Goal: Information Seeking & Learning: Learn about a topic

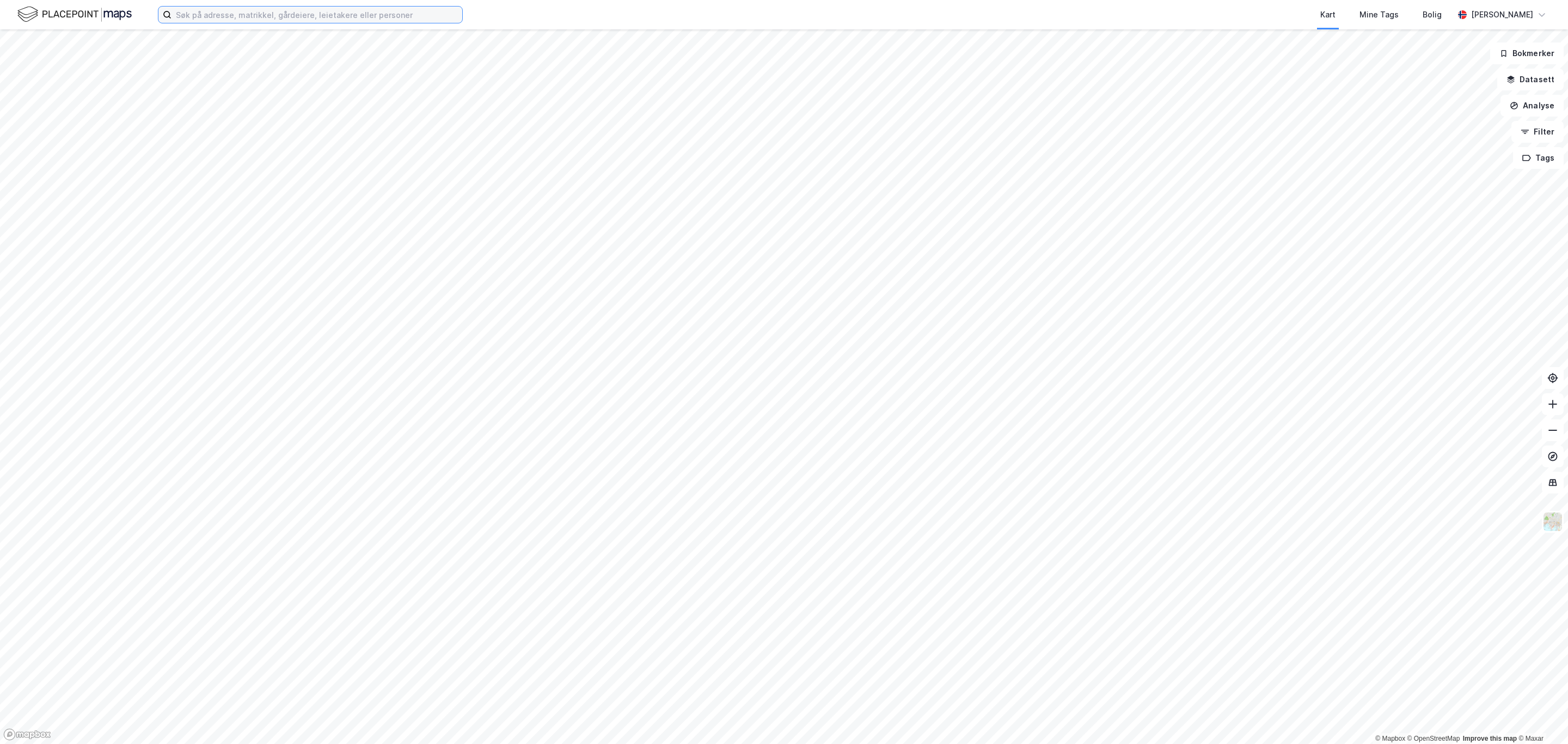
click at [275, 16] on input at bounding box center [317, 15] width 291 height 16
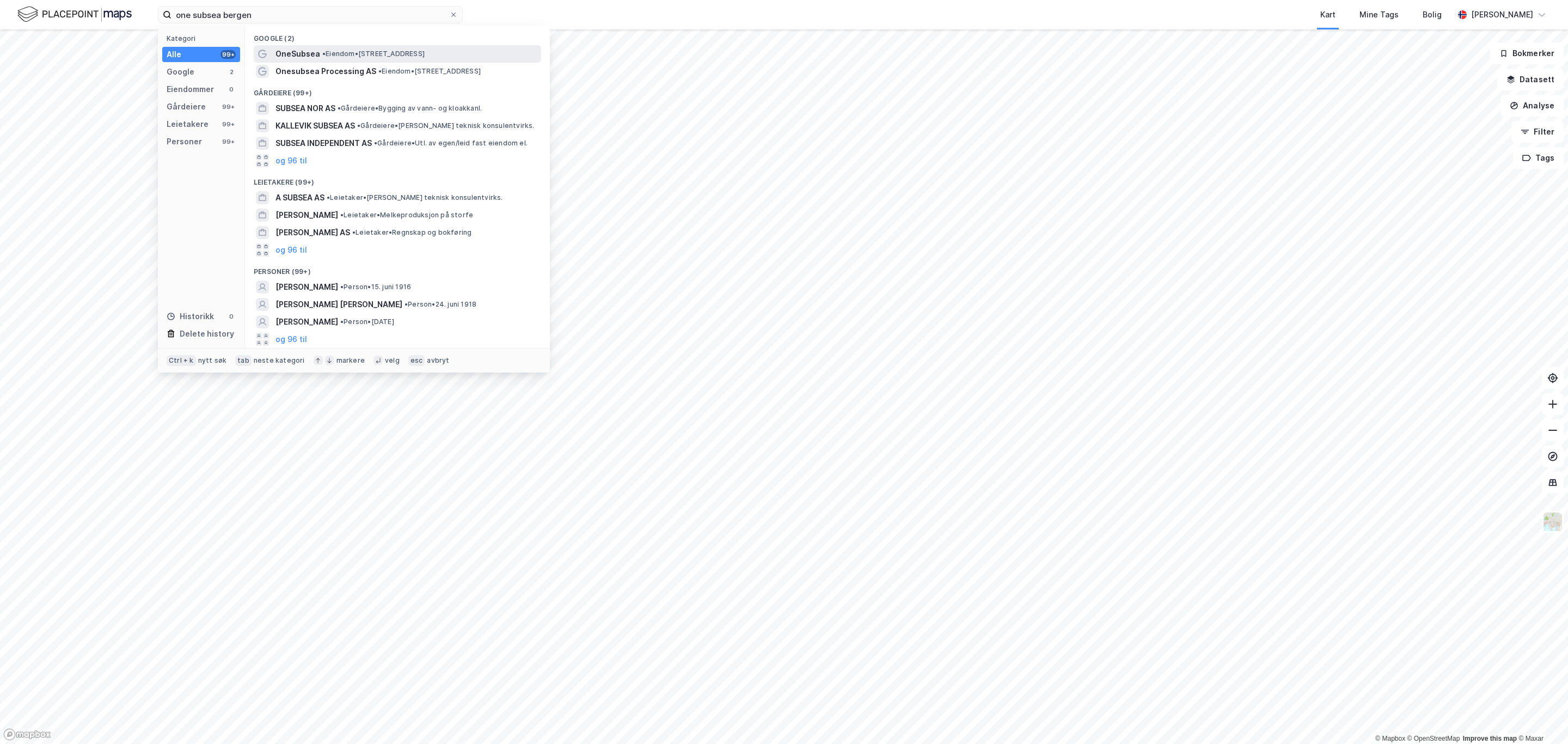
click at [368, 55] on span "• Eiendom • Sandslikroken 140, 5254 Sandsli" at bounding box center [374, 54] width 102 height 9
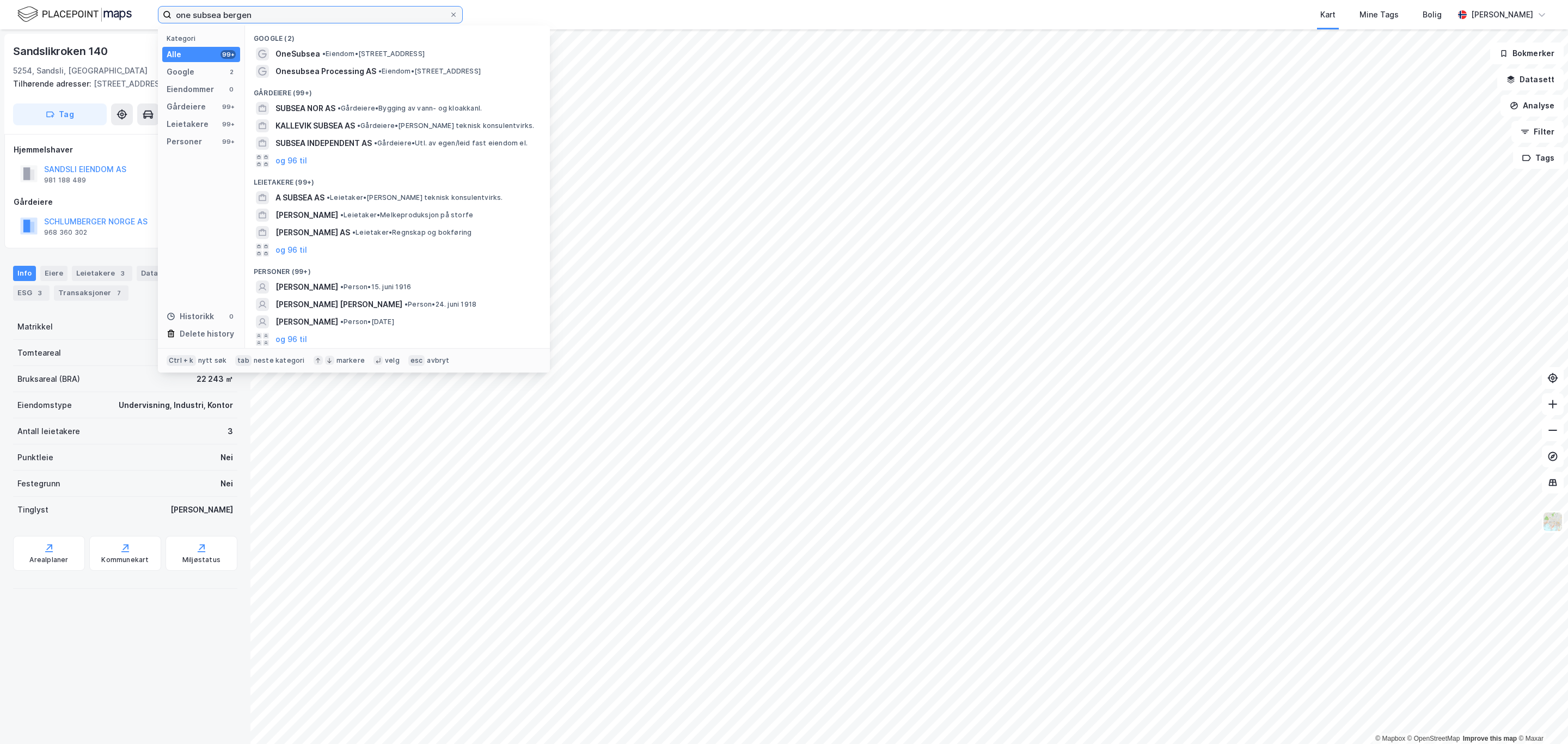
click at [278, 13] on input "one subsea bergen" at bounding box center [310, 15] width 278 height 16
click at [317, 71] on span "Onesubsea Processing AS" at bounding box center [326, 71] width 100 height 13
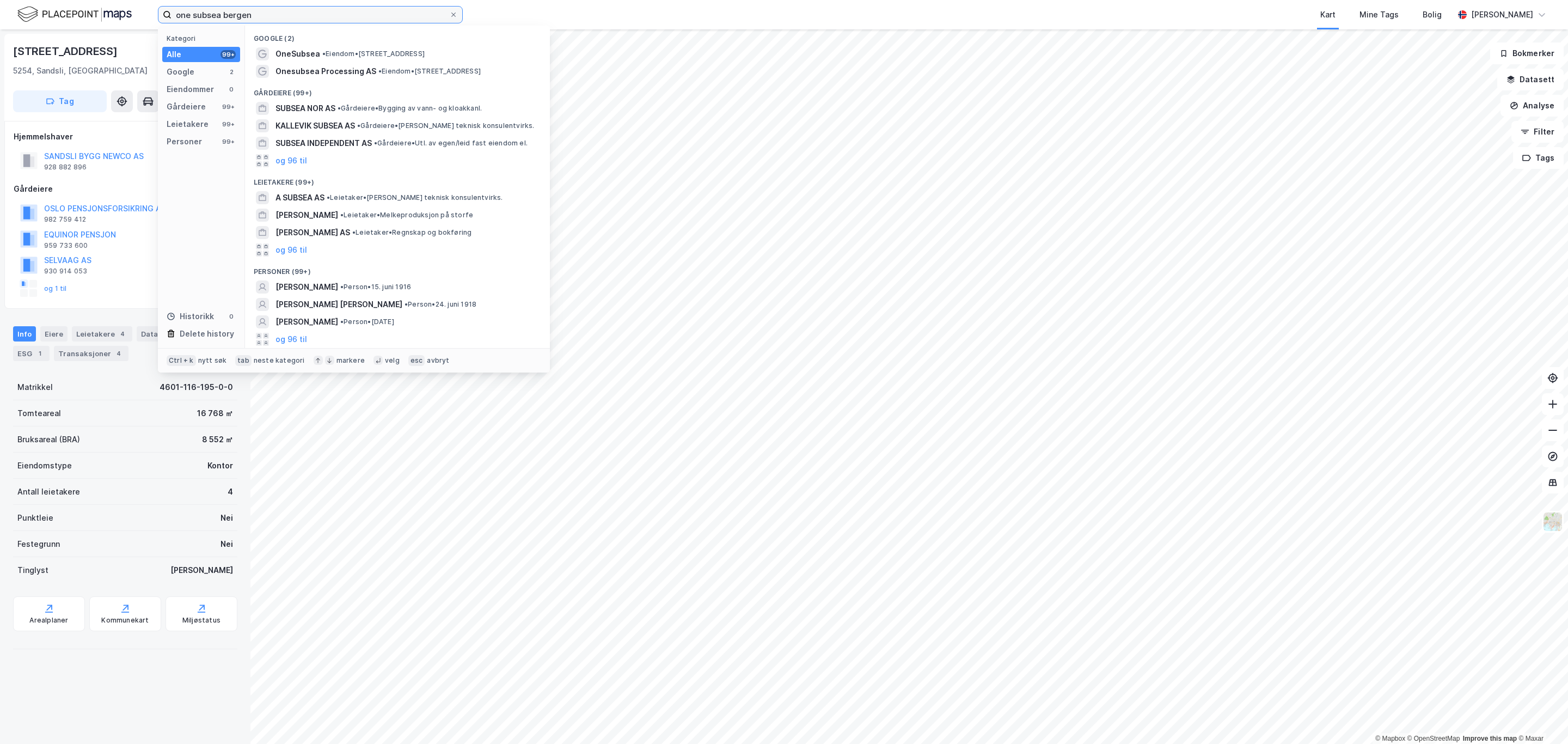
click at [304, 15] on input "one subsea bergen" at bounding box center [310, 15] width 278 height 16
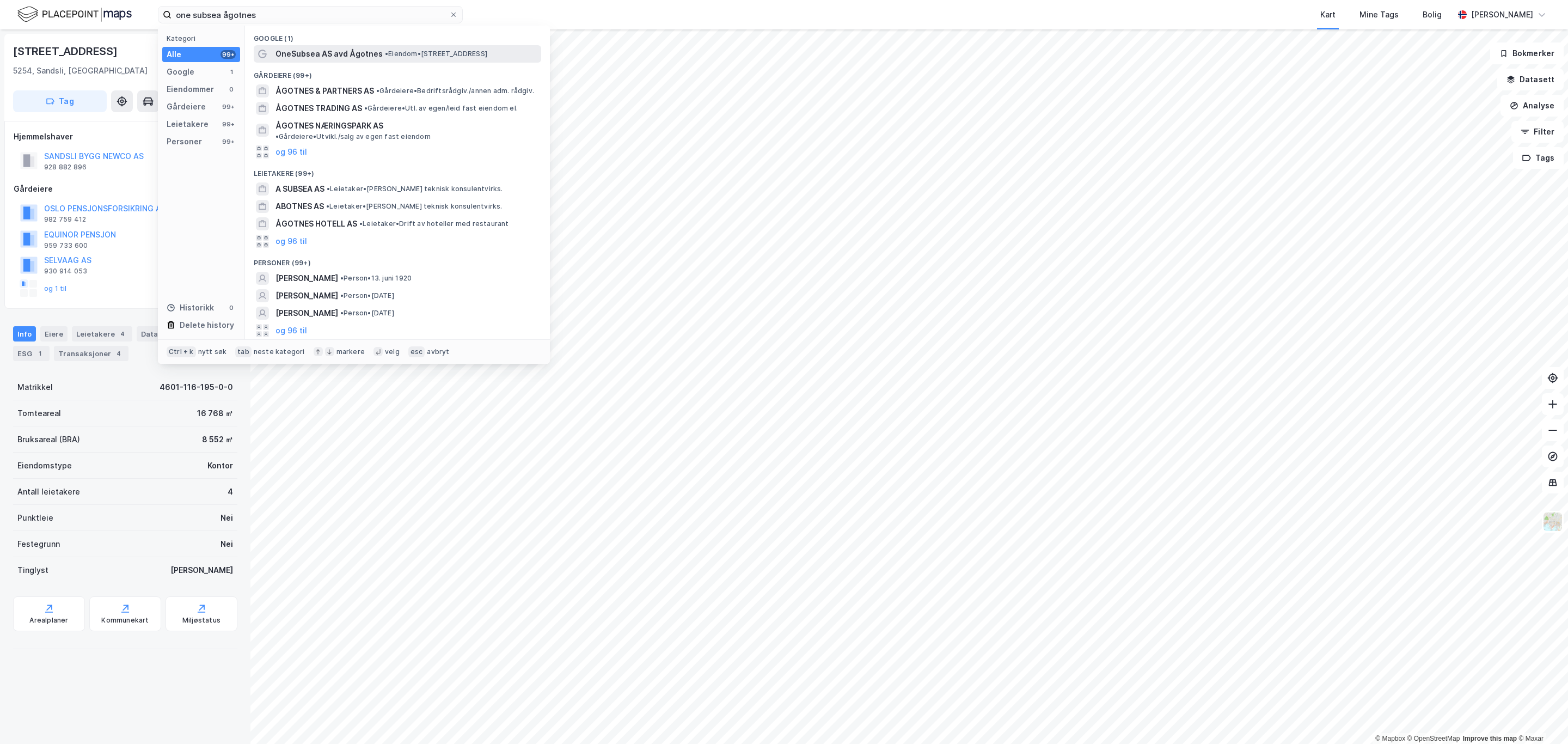
click at [488, 49] on span "• Eiendom • Tranesvegen 3, 5363 Ågotnes" at bounding box center [436, 54] width 102 height 9
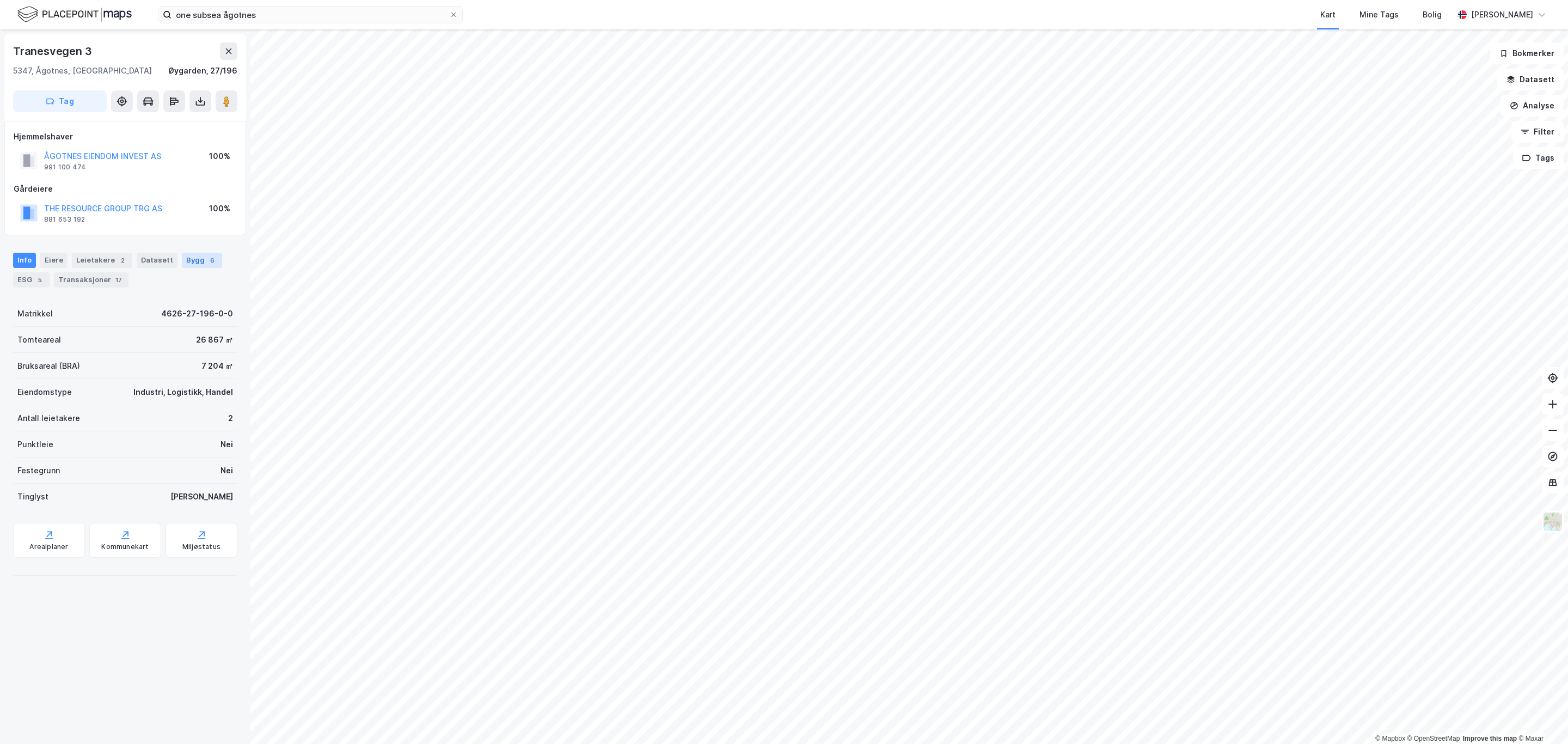
click at [194, 258] on div "Bygg 6" at bounding box center [202, 260] width 40 height 15
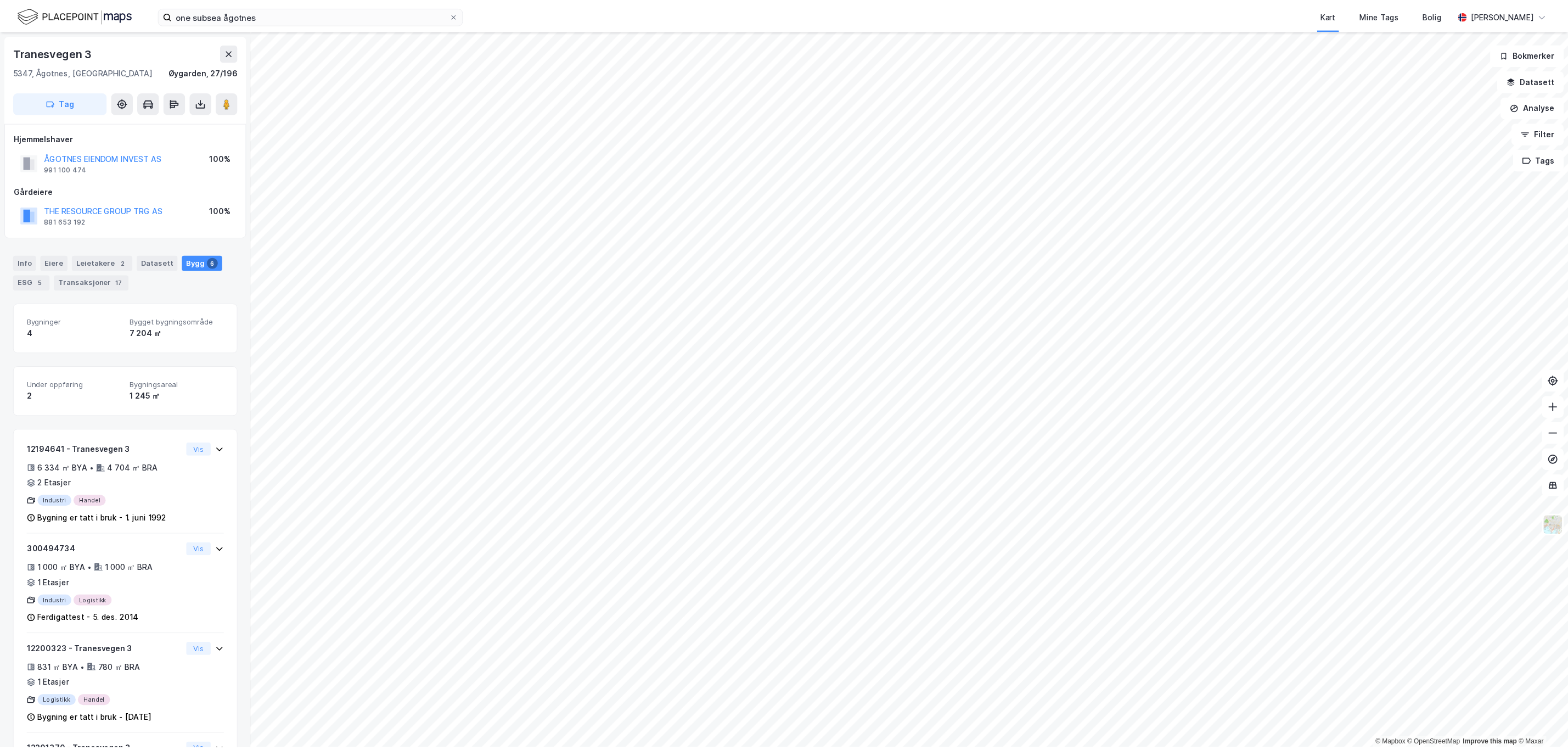
scroll to position [331, 0]
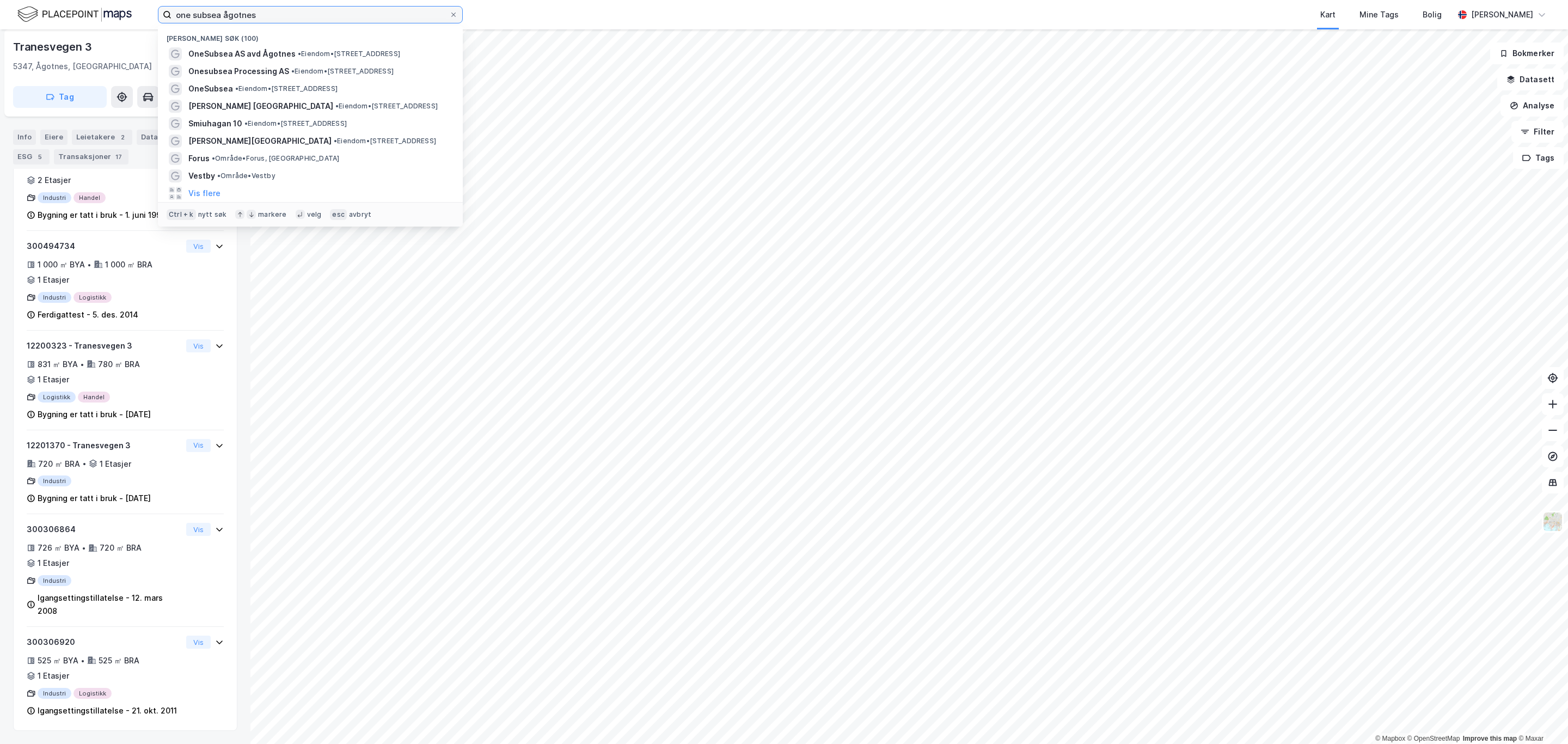
click at [296, 10] on input "one subsea ågotnes" at bounding box center [310, 15] width 278 height 16
paste input "[STREET_ADDRESS]"
type input "one subsea ågotnesDvergsnesbakken 7"
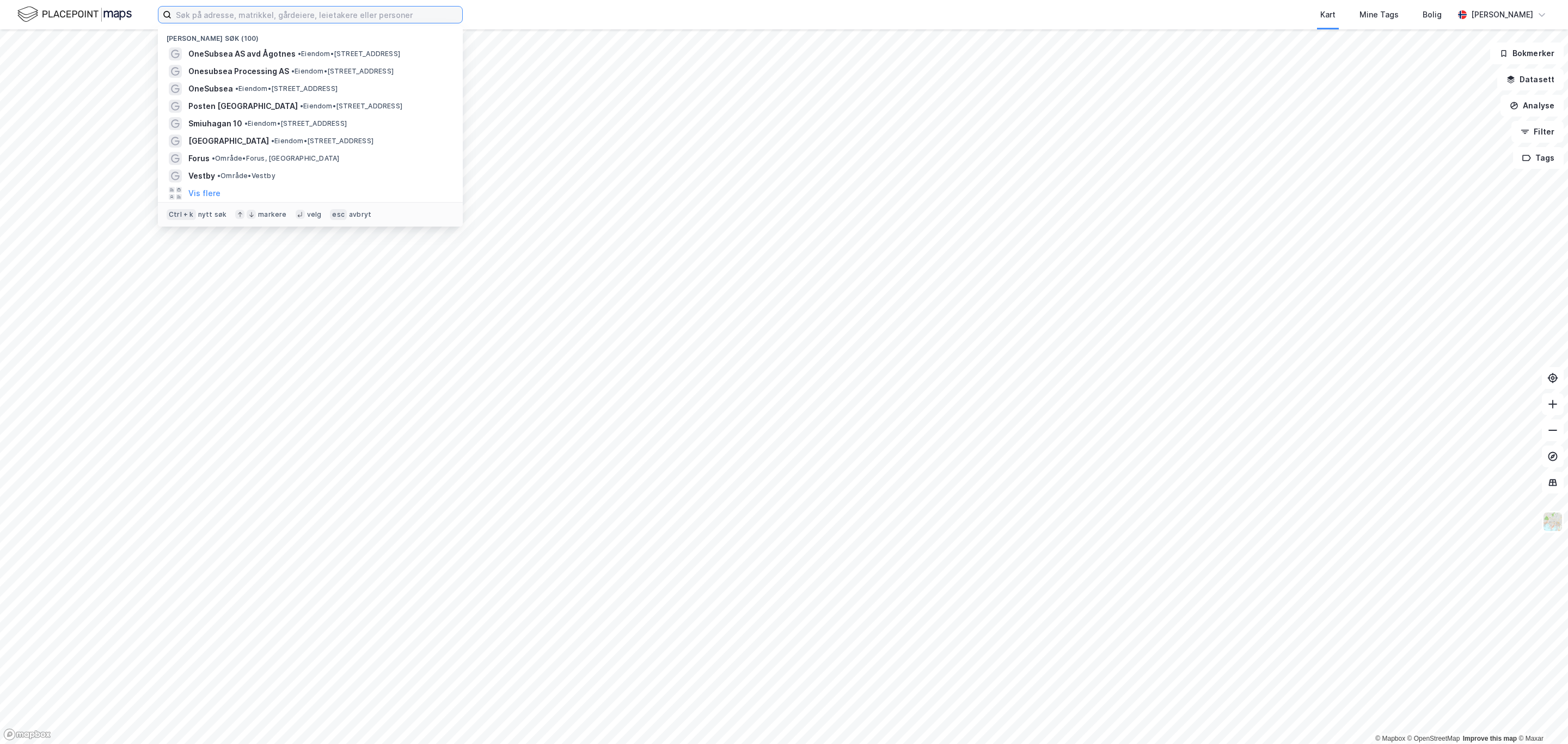
click at [240, 10] on input at bounding box center [317, 15] width 291 height 16
paste input "[STREET_ADDRESS]"
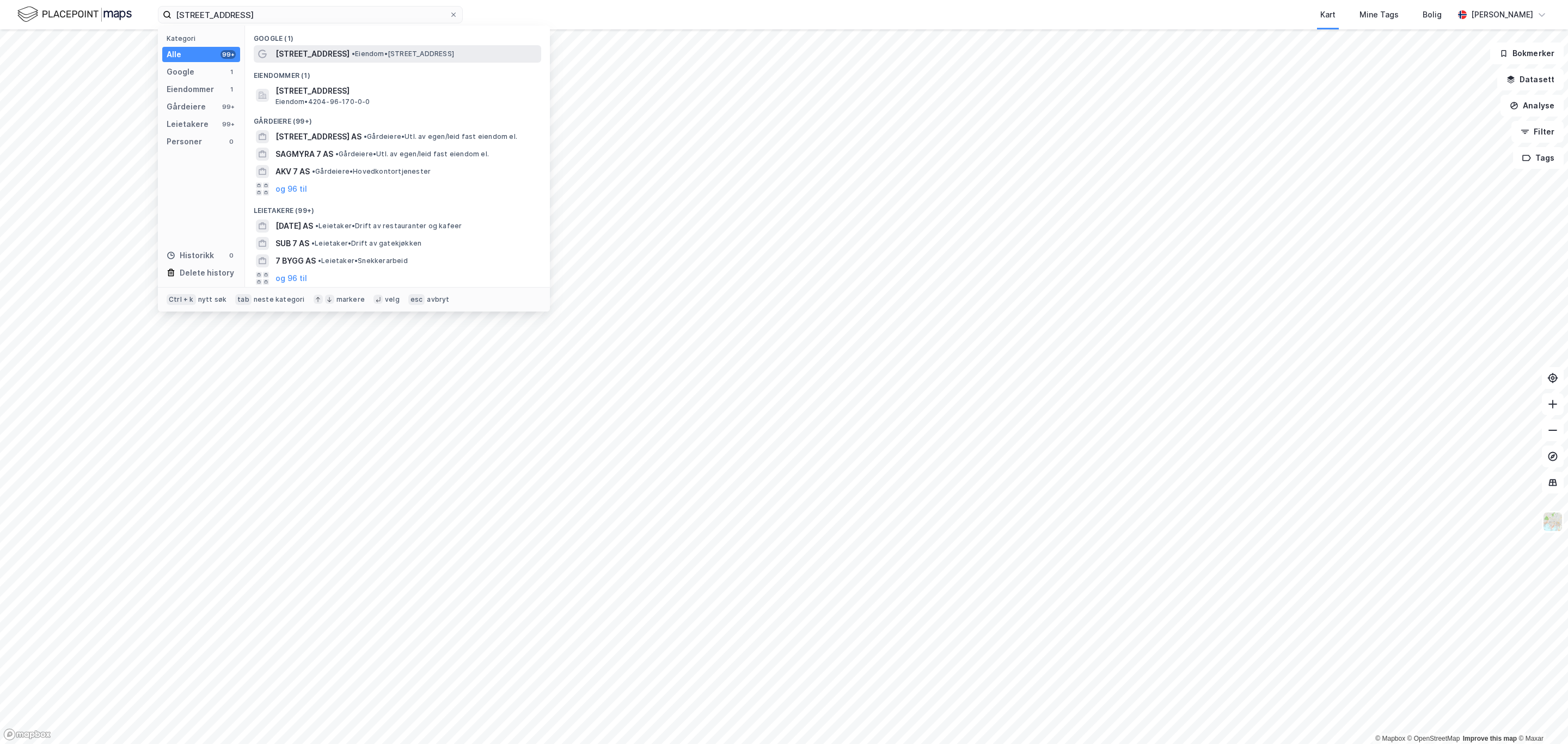
click at [317, 49] on span "[STREET_ADDRESS]" at bounding box center [313, 54] width 74 height 13
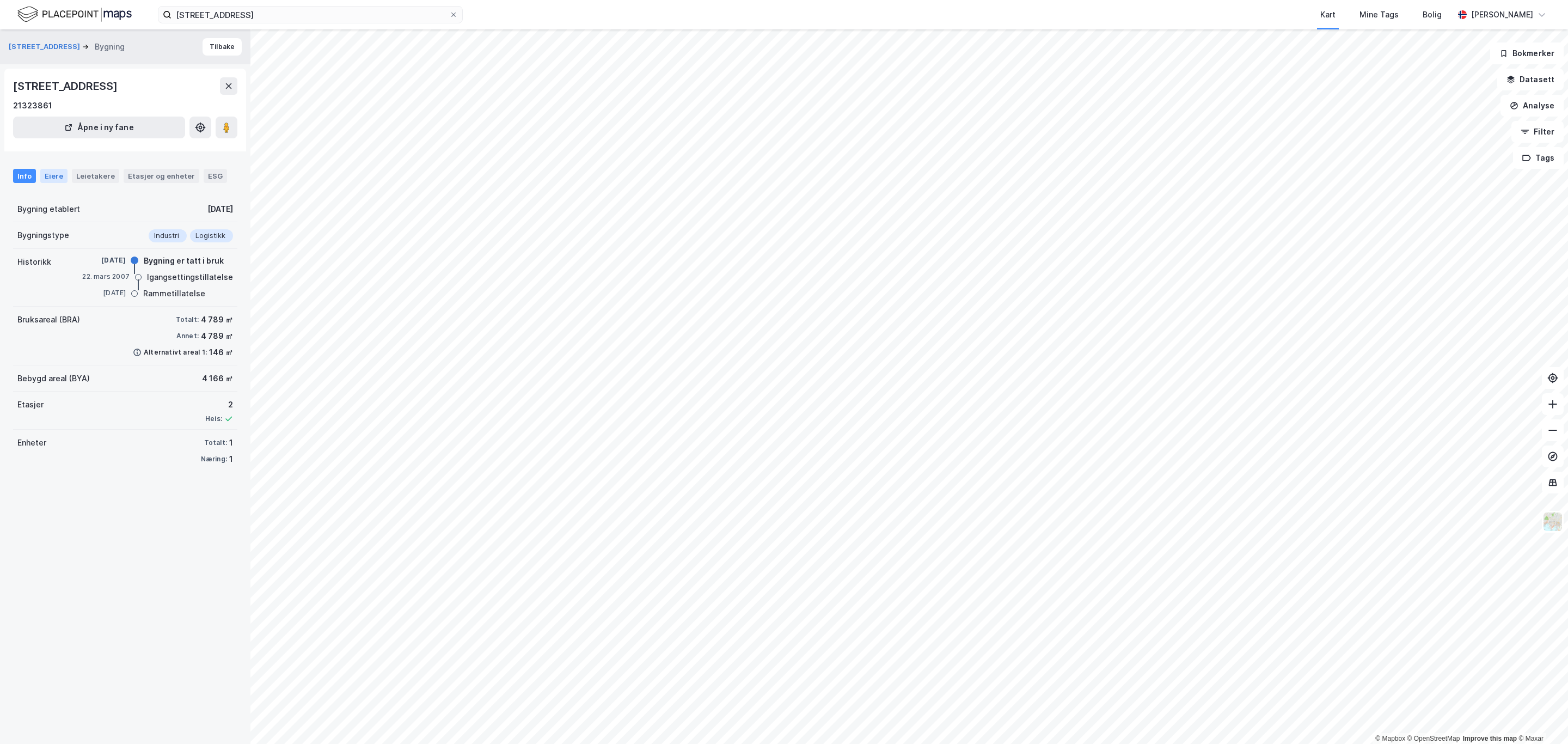
click at [56, 174] on div "Eiere" at bounding box center [54, 175] width 27 height 14
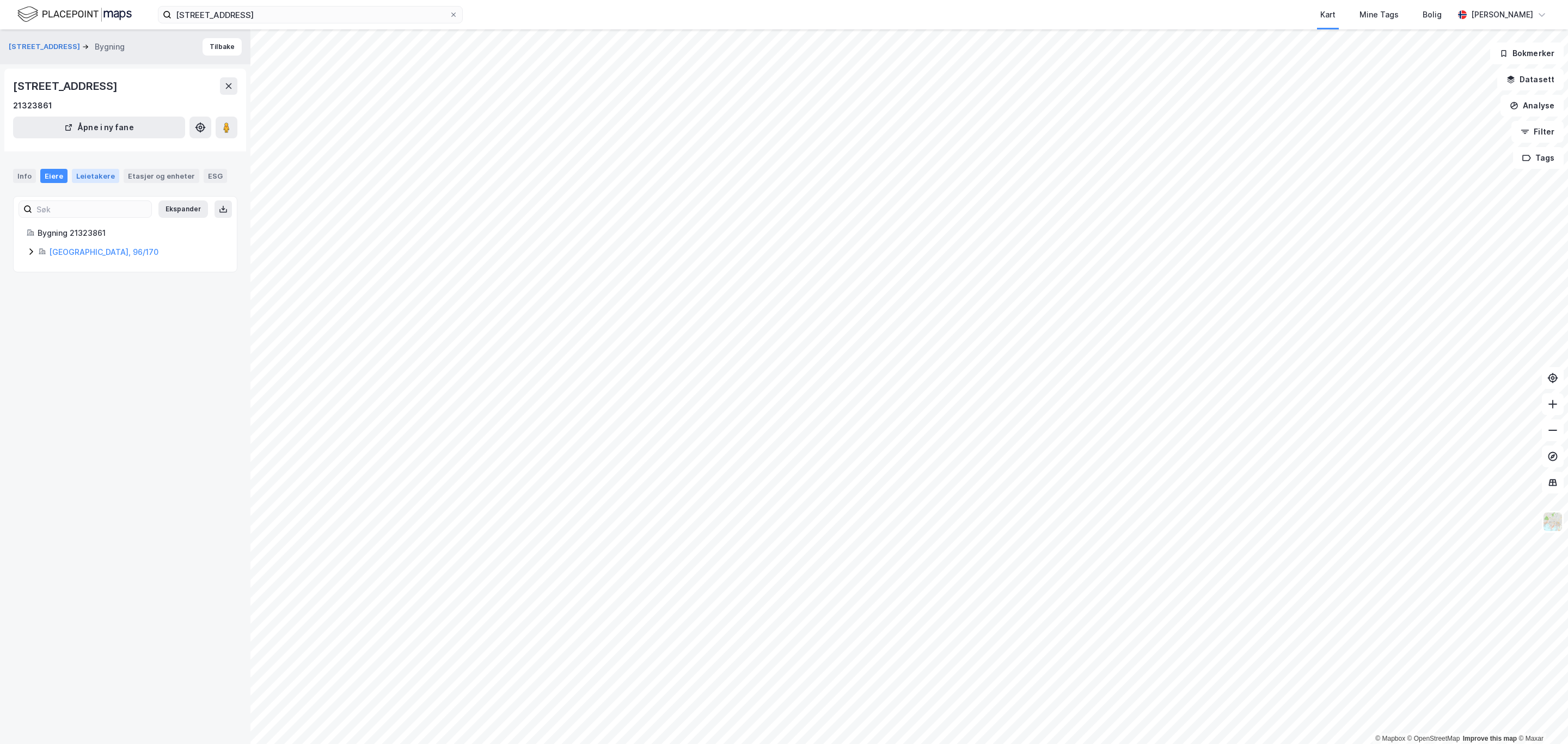
click at [90, 177] on div "Leietakere" at bounding box center [96, 175] width 47 height 14
click at [46, 177] on div "Eiere" at bounding box center [54, 175] width 27 height 14
click at [19, 178] on div "Info" at bounding box center [24, 175] width 23 height 14
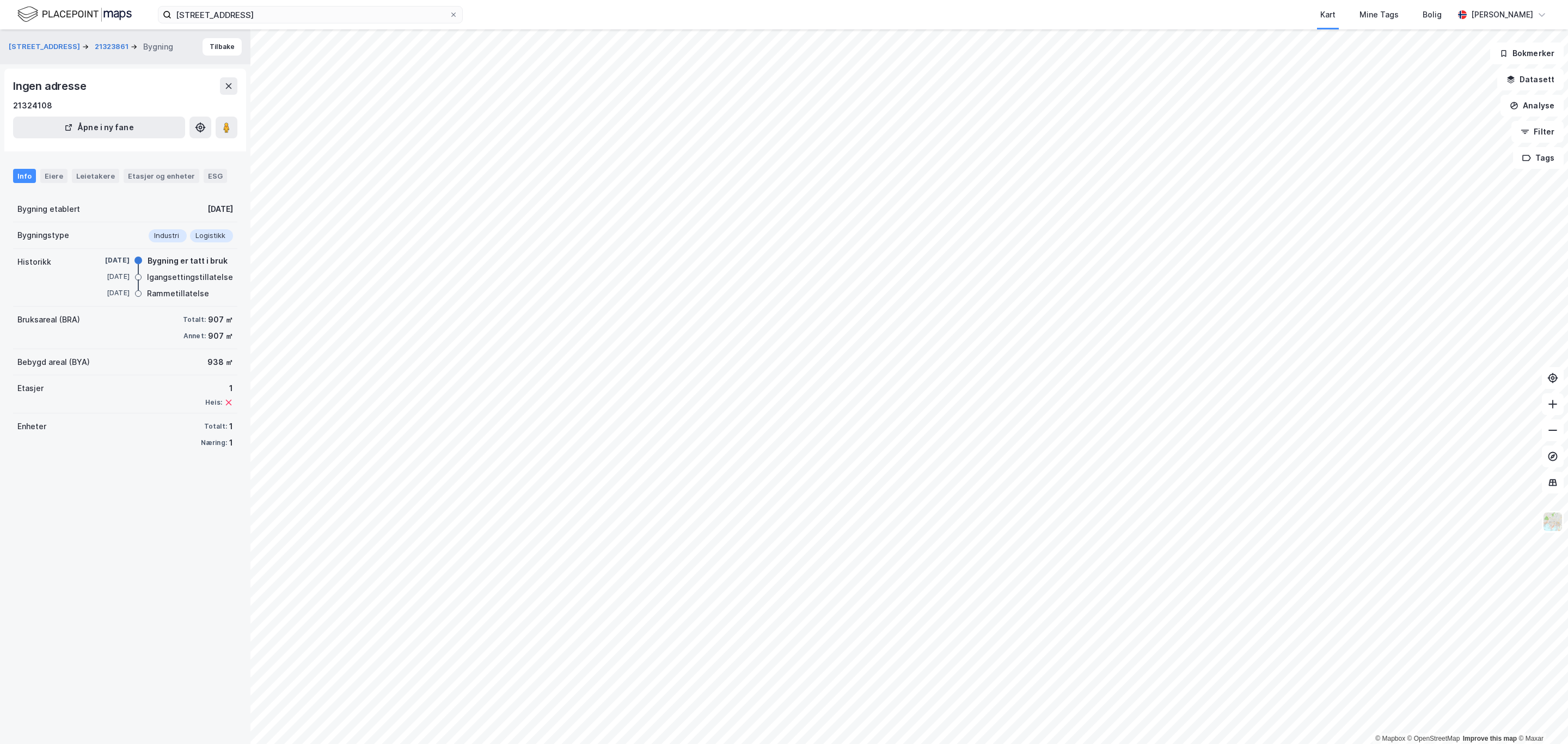
drag, startPoint x: 2, startPoint y: 44, endPoint x: 75, endPoint y: 54, distance: 73.7
click at [75, 54] on div "Dvergsnesbakken 7 21323861 Bygning Tilbake" at bounding box center [125, 46] width 250 height 35
copy button "[STREET_ADDRESS]"
click at [293, 15] on input "[STREET_ADDRESS]" at bounding box center [310, 15] width 278 height 16
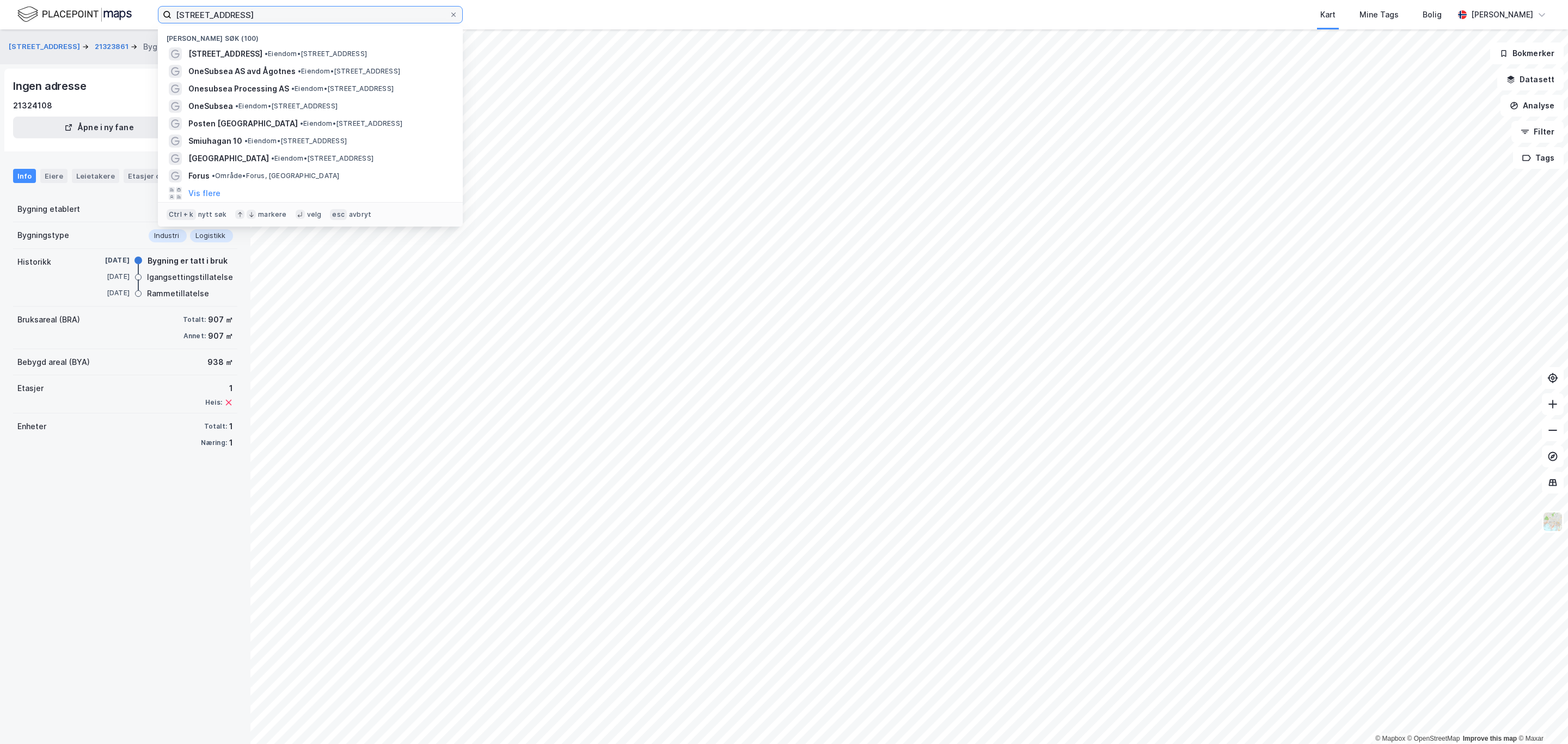
drag, startPoint x: 286, startPoint y: 18, endPoint x: 29, endPoint y: 22, distance: 257.0
click at [29, 22] on div "Dvergsnesbakken 7 Nylige søk (100) Dvergsnesbakken 7 • Eiendom • [STREET_ADDRES…" at bounding box center [784, 15] width 1568 height 29
paste input "Butangen 20"
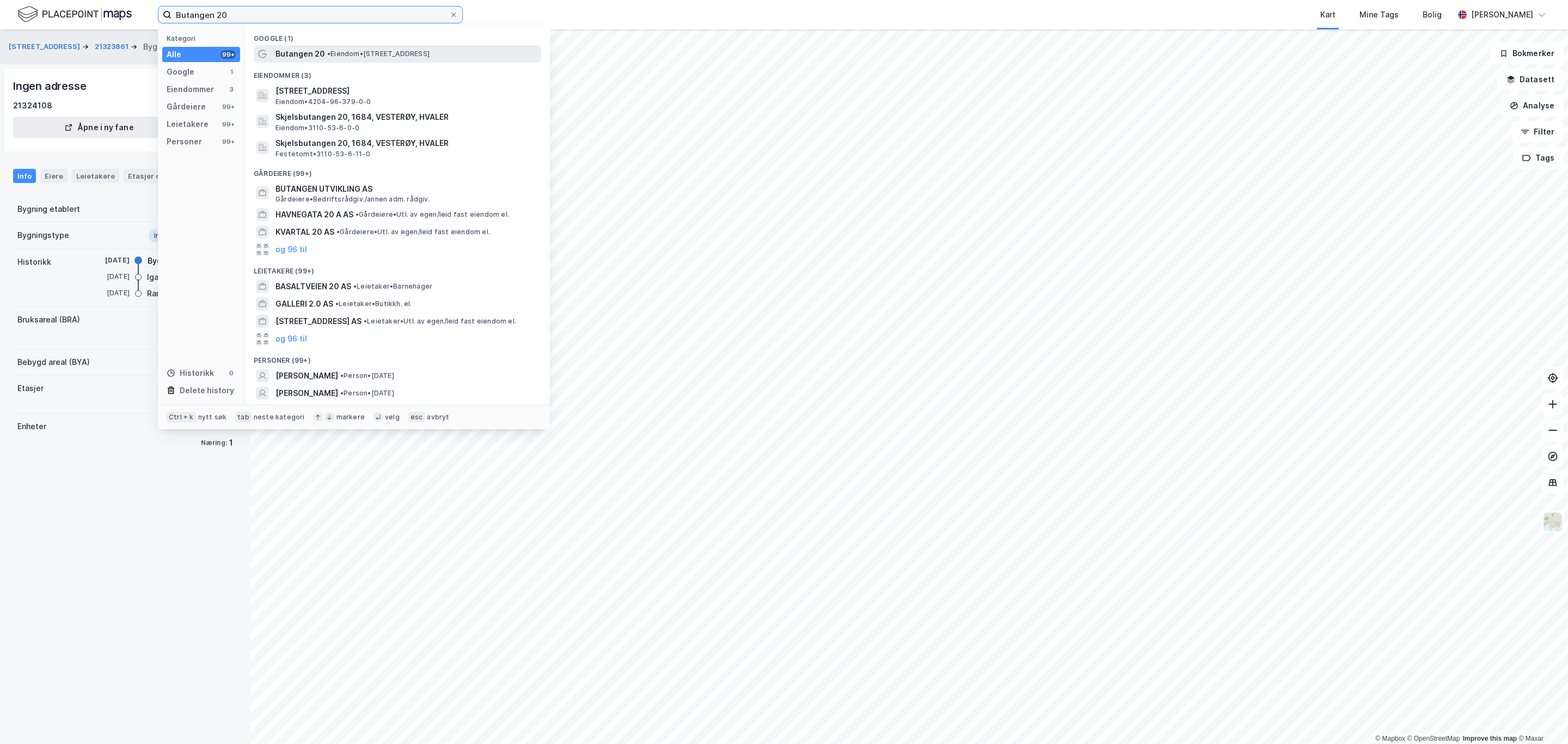
type input "Butangen 20"
click at [323, 61] on div "Butangen 20 • Eiendom • [STREET_ADDRESS]" at bounding box center [397, 54] width 287 height 18
